Goal: Information Seeking & Learning: Learn about a topic

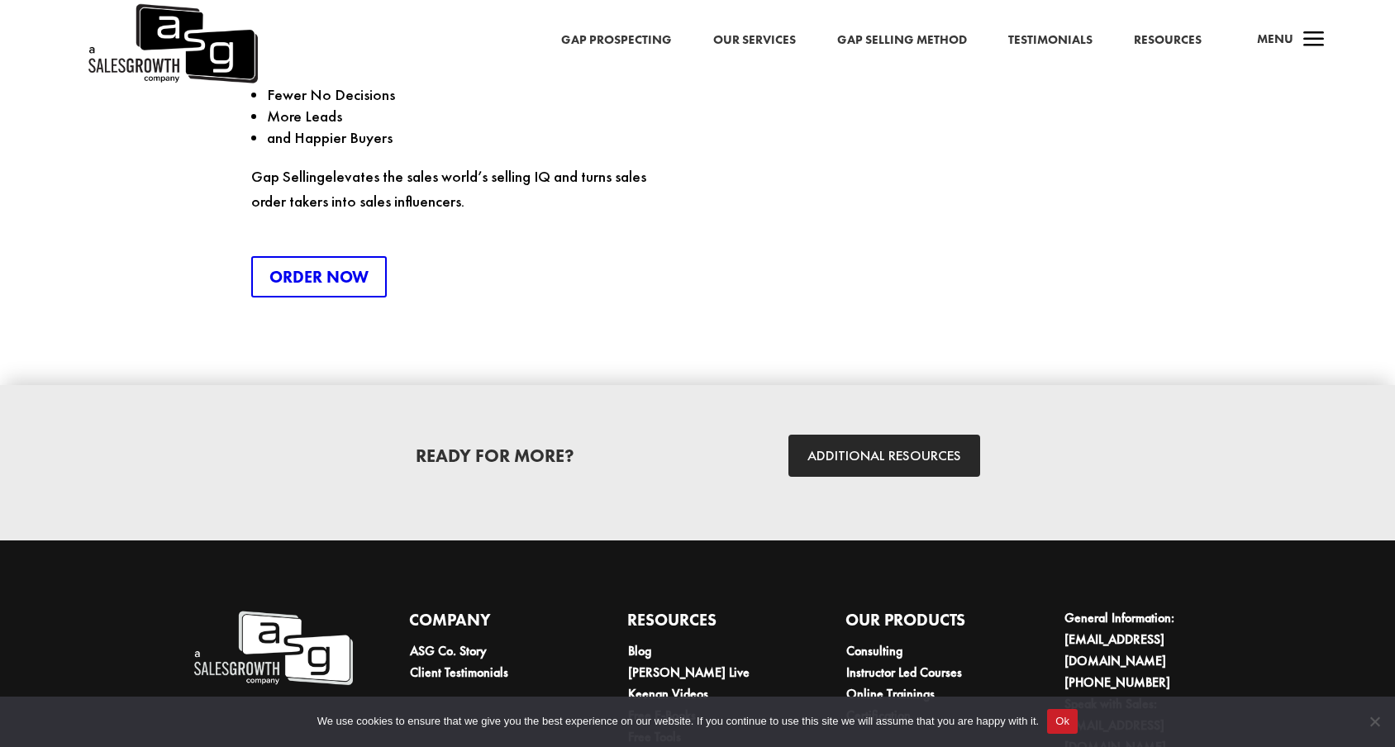
scroll to position [4368, 0]
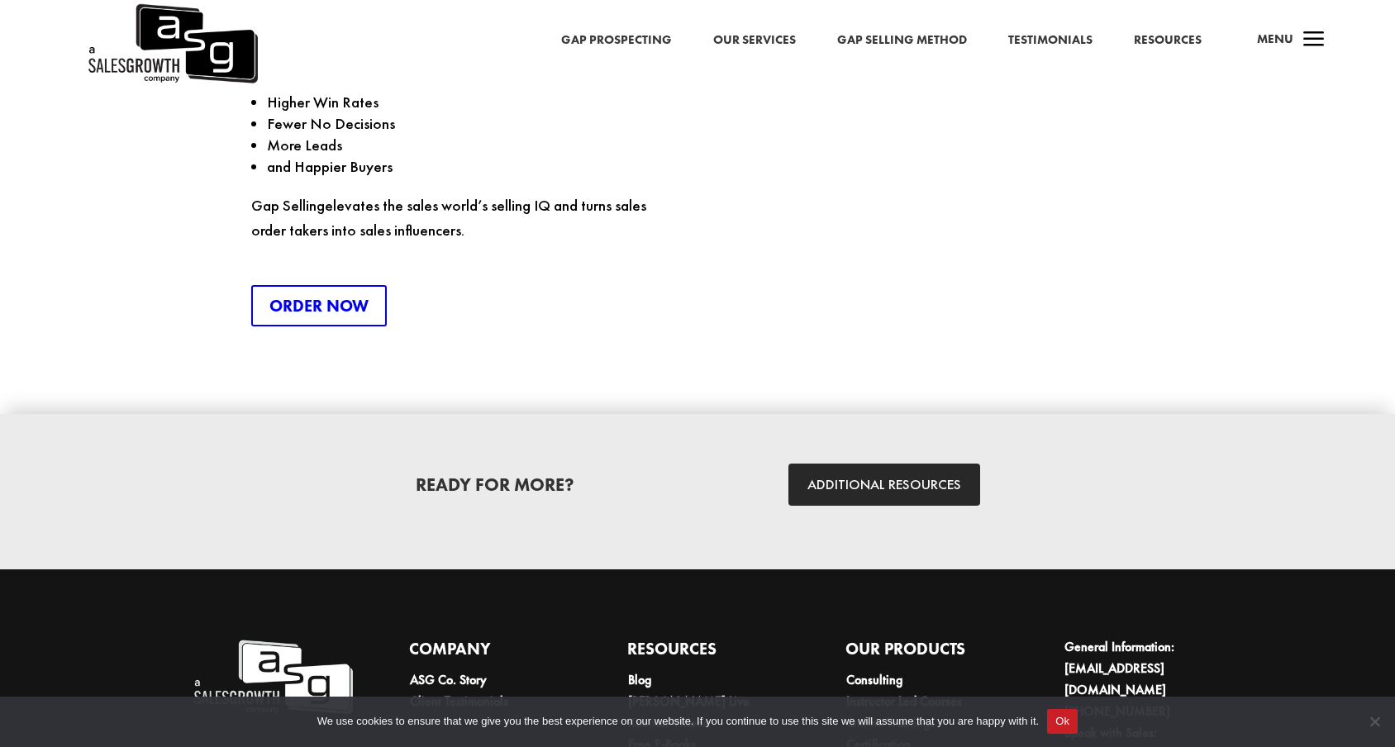
click at [672, 40] on link "Gap Prospecting" at bounding box center [616, 40] width 111 height 21
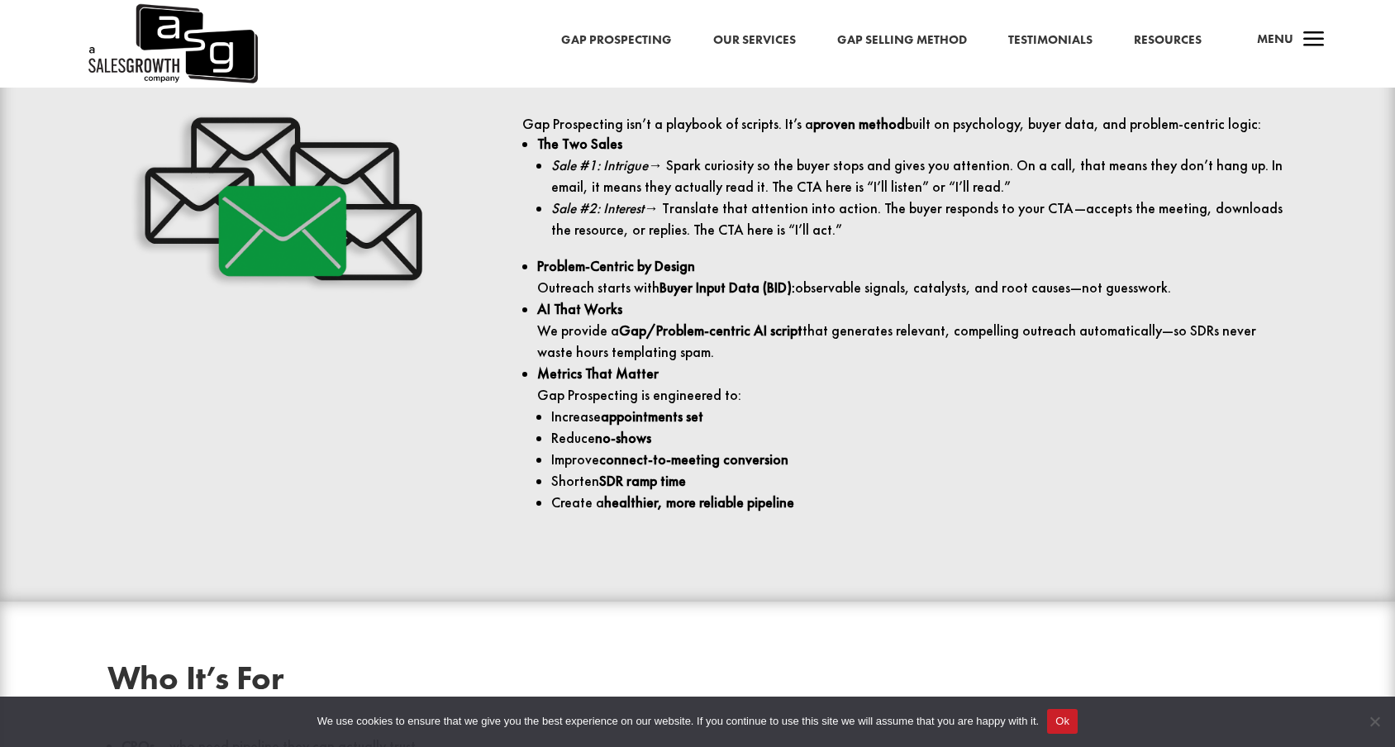
scroll to position [2100, 0]
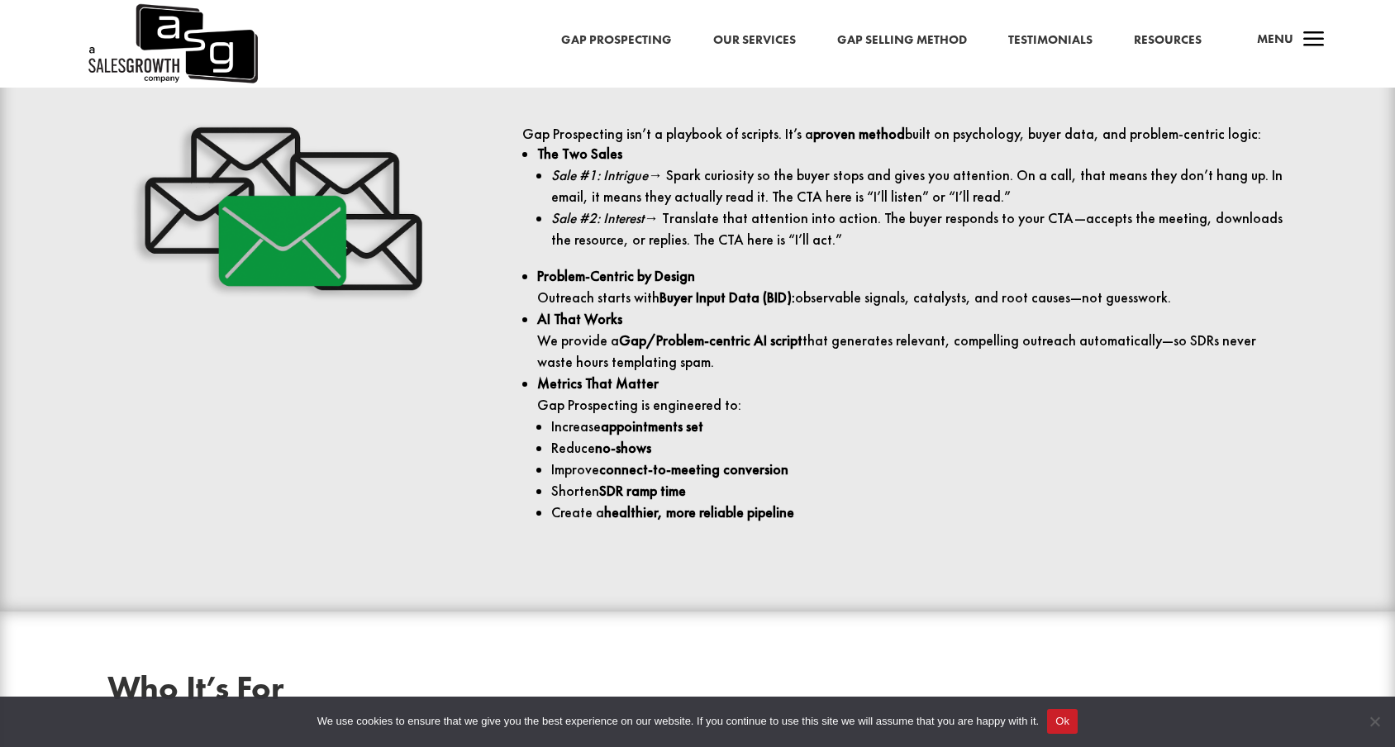
click at [770, 46] on link "Our Services" at bounding box center [754, 40] width 83 height 21
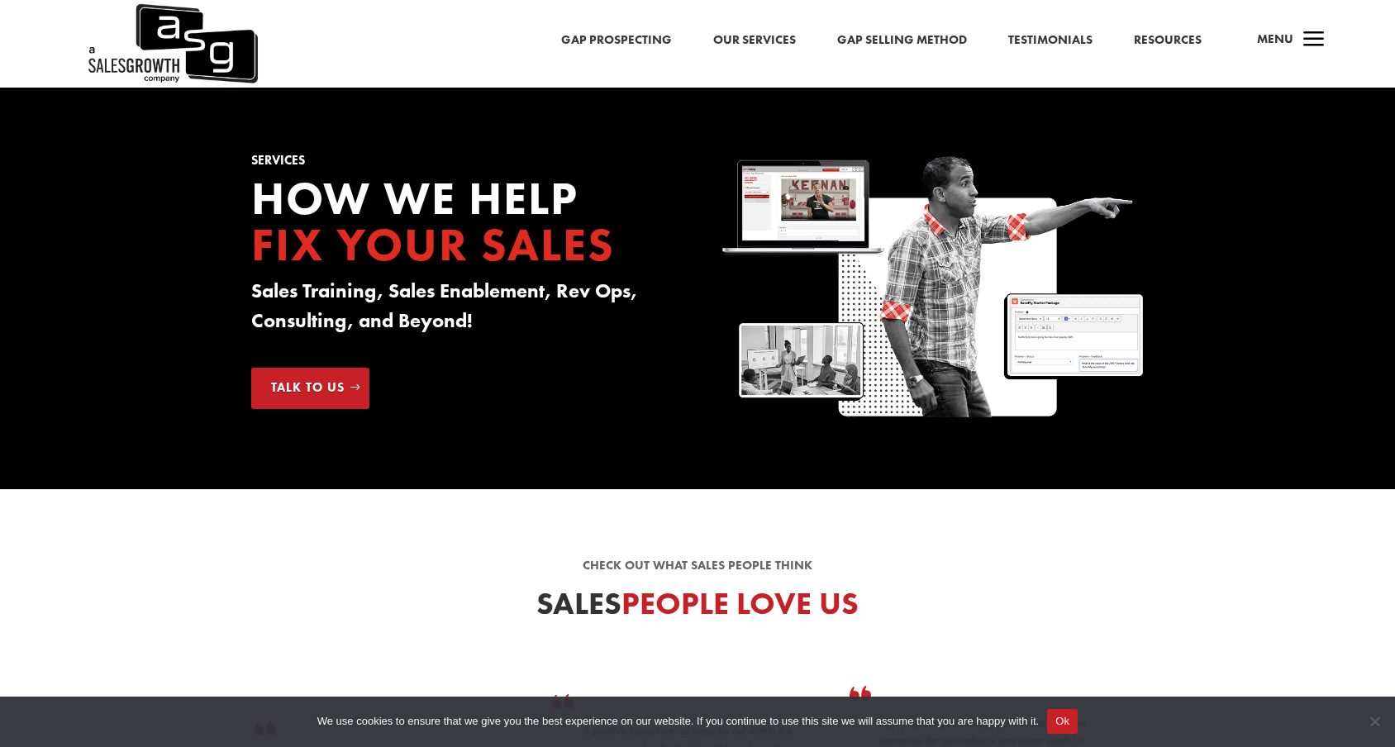
click at [1316, 39] on span "a" at bounding box center [1313, 40] width 33 height 33
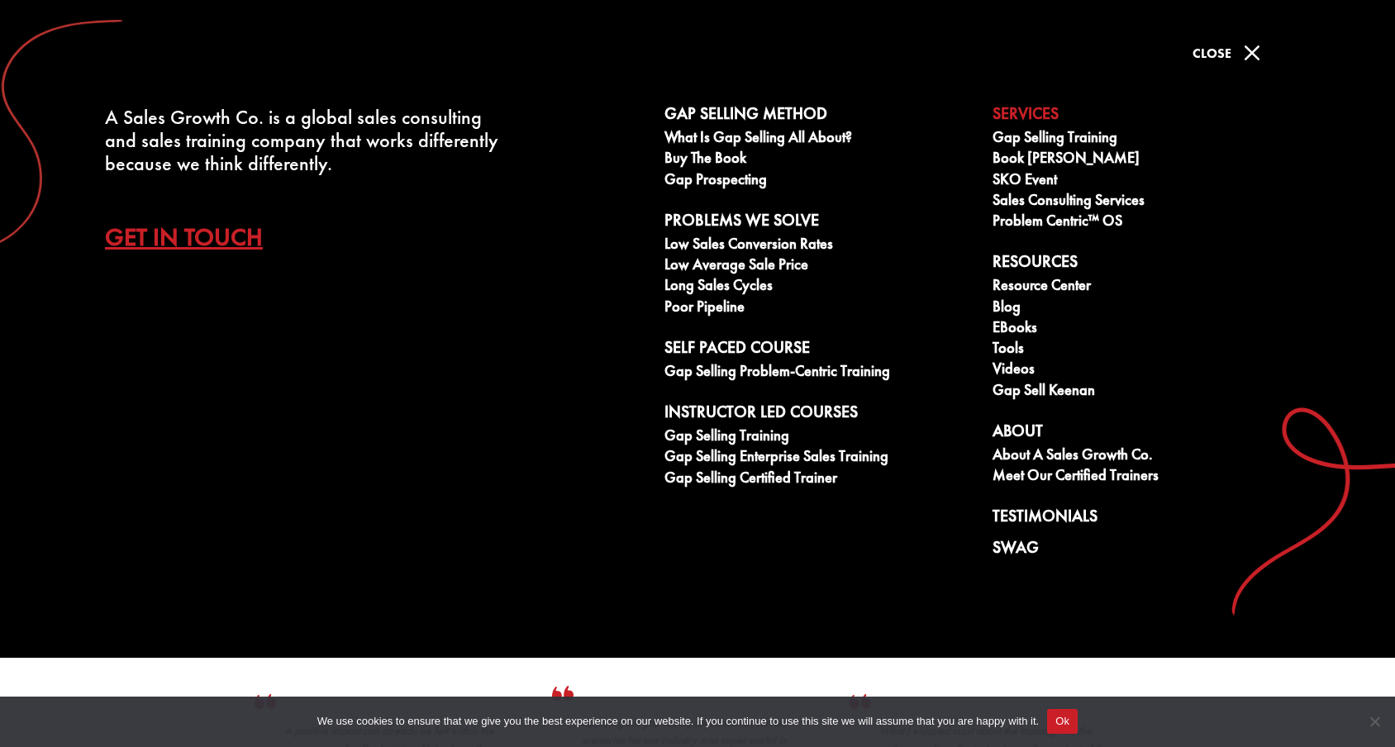
click at [1073, 721] on button "Ok" at bounding box center [1062, 721] width 31 height 25
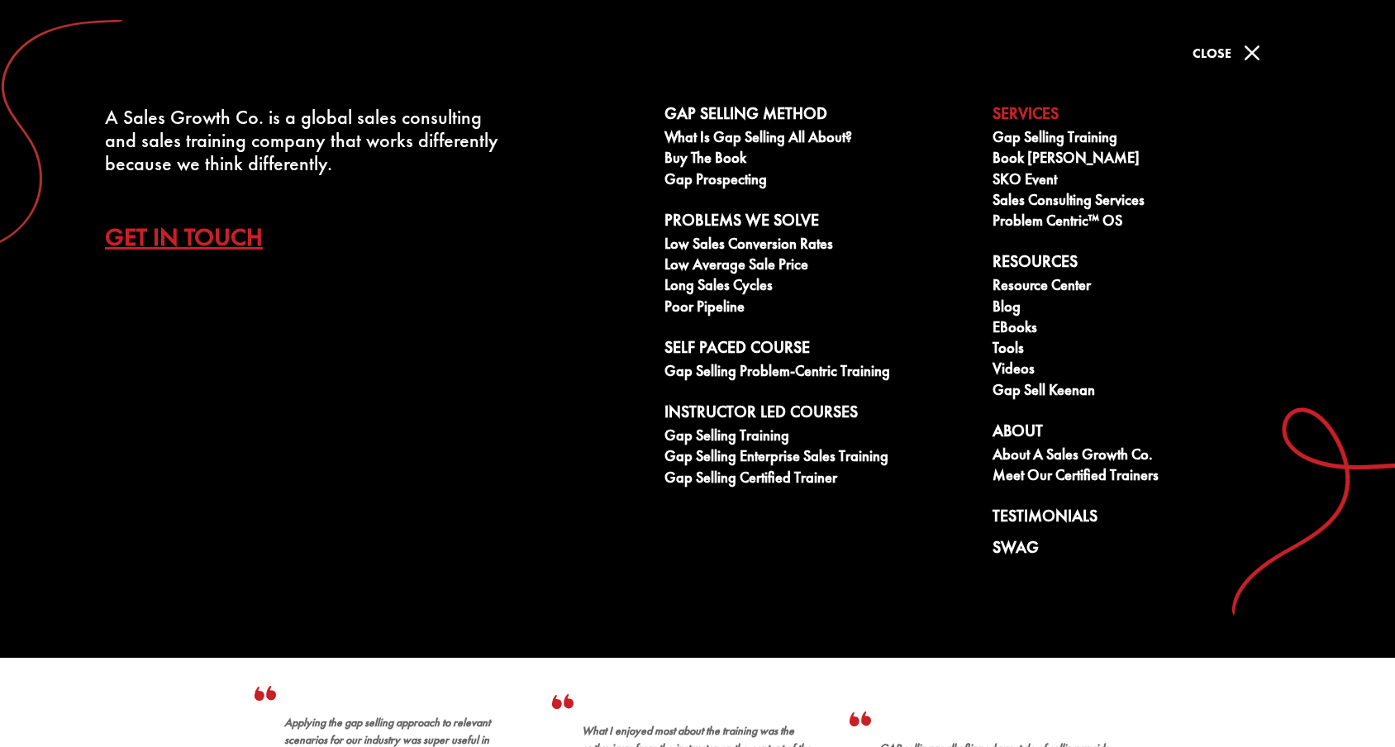
click at [1248, 51] on span "M" at bounding box center [1251, 52] width 33 height 33
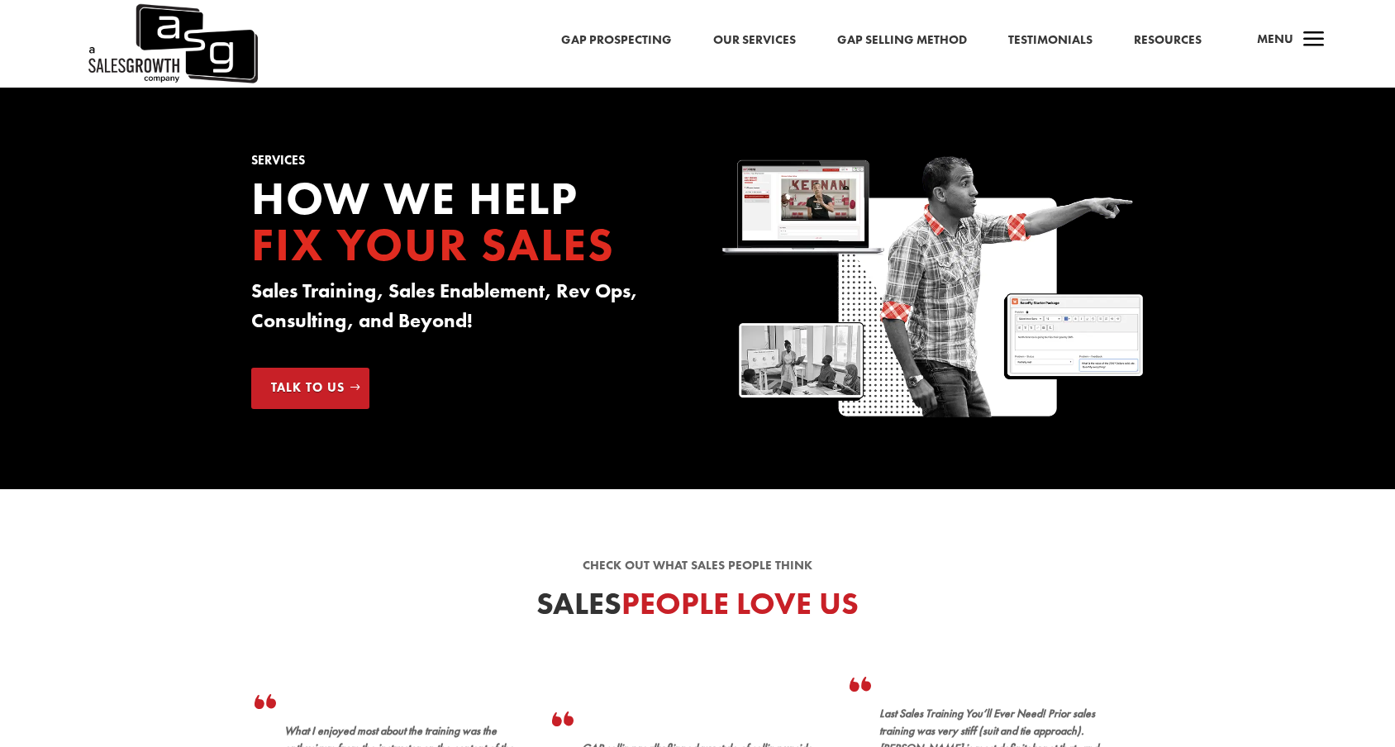
click at [611, 28] on div "Gap Prospecting Our Services Gap Selling Method Testimonials Resources a Menu" at bounding box center [697, 44] width 1395 height 88
click at [610, 34] on link "Gap Prospecting" at bounding box center [616, 40] width 111 height 21
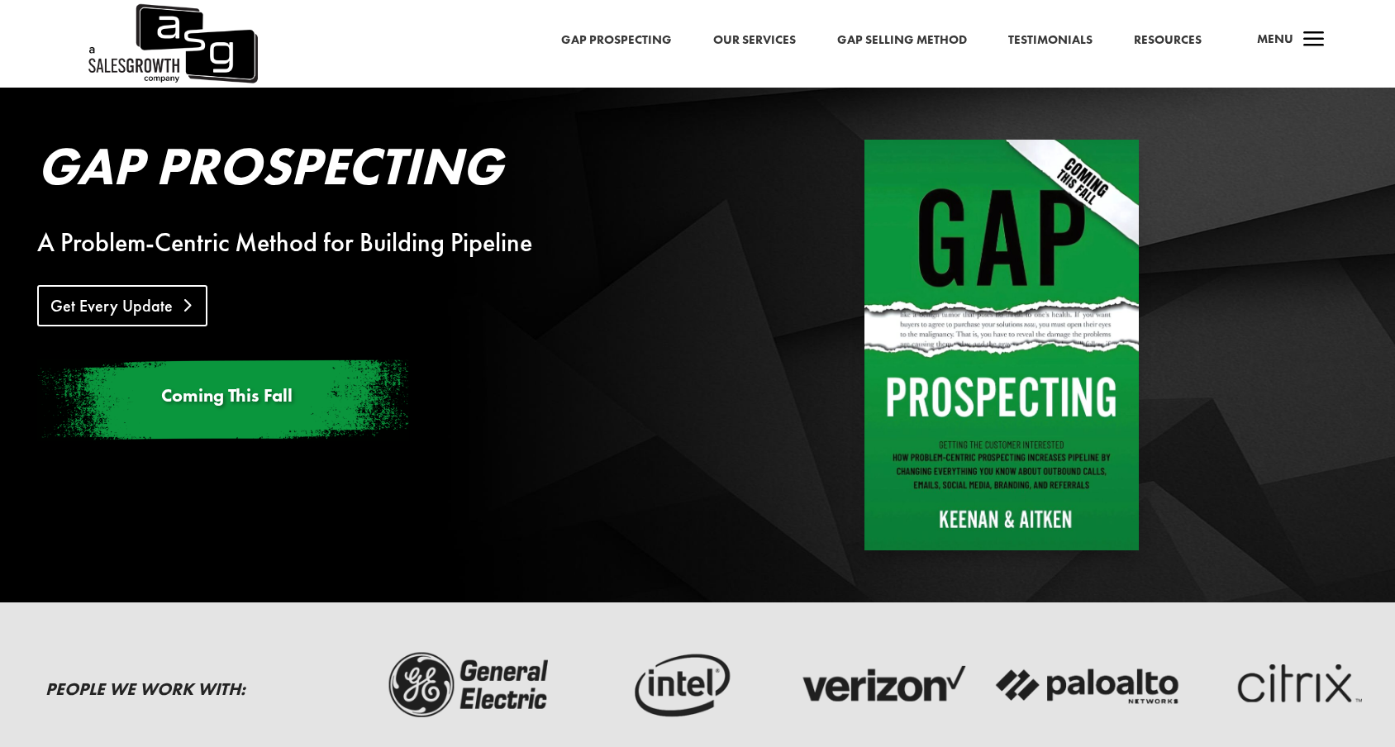
click at [165, 312] on link "Get Every Update" at bounding box center [122, 305] width 170 height 41
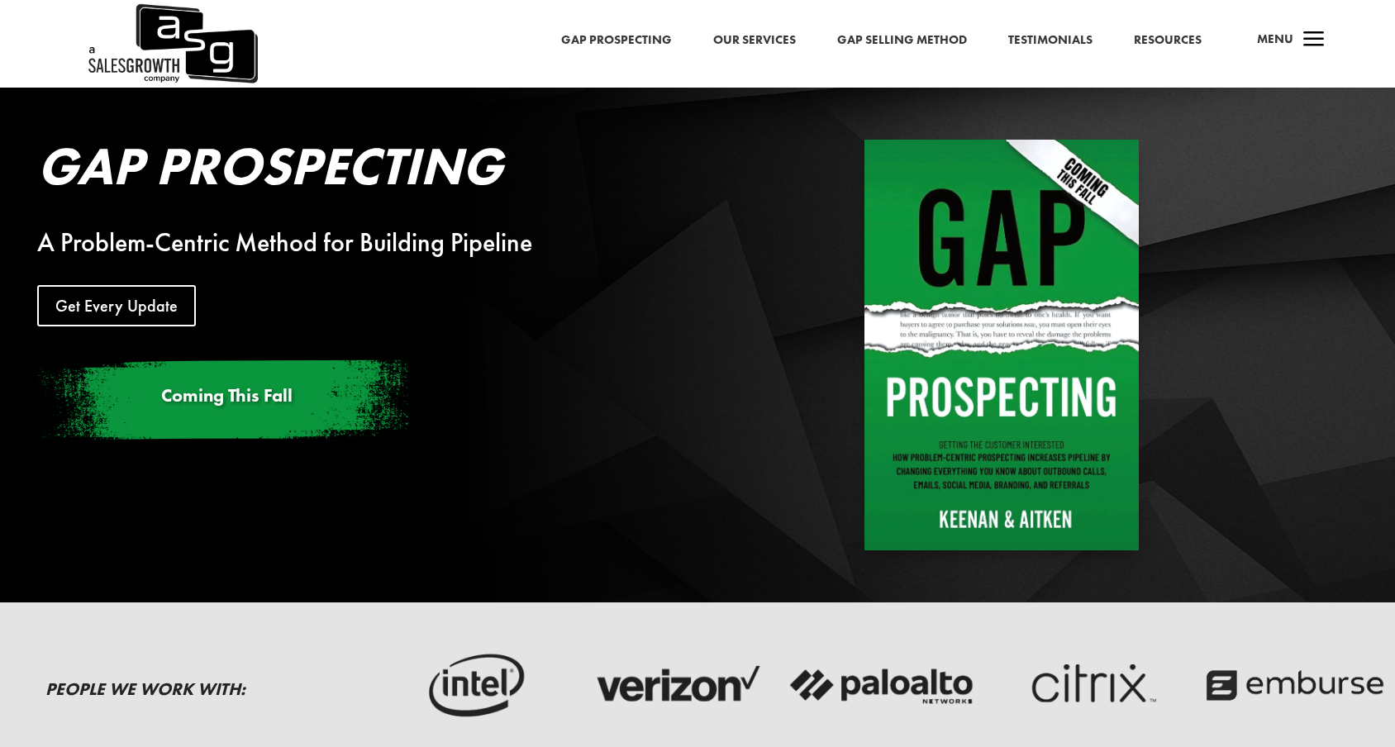
click at [1158, 36] on link "Resources" at bounding box center [1168, 40] width 68 height 21
